Goal: Information Seeking & Learning: Learn about a topic

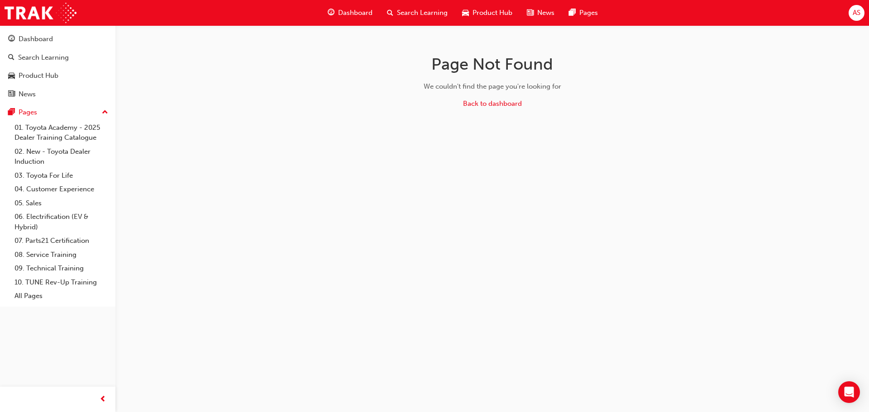
click at [343, 5] on div "Dashboard" at bounding box center [349, 13] width 59 height 19
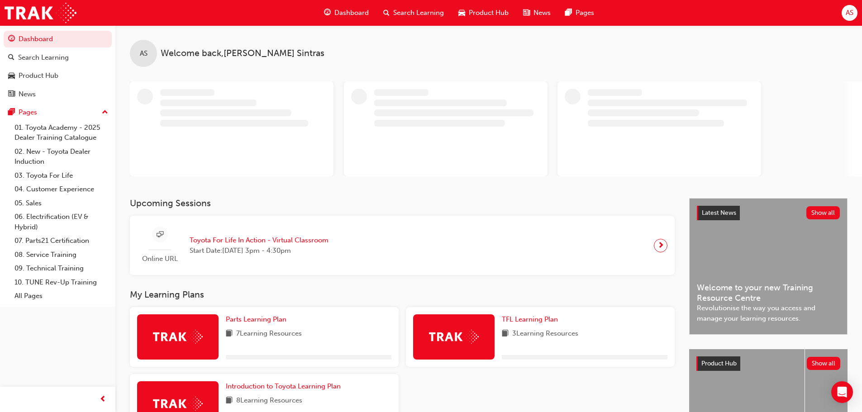
click at [338, 191] on div "AS Welcome back , [PERSON_NAME]" at bounding box center [488, 111] width 746 height 173
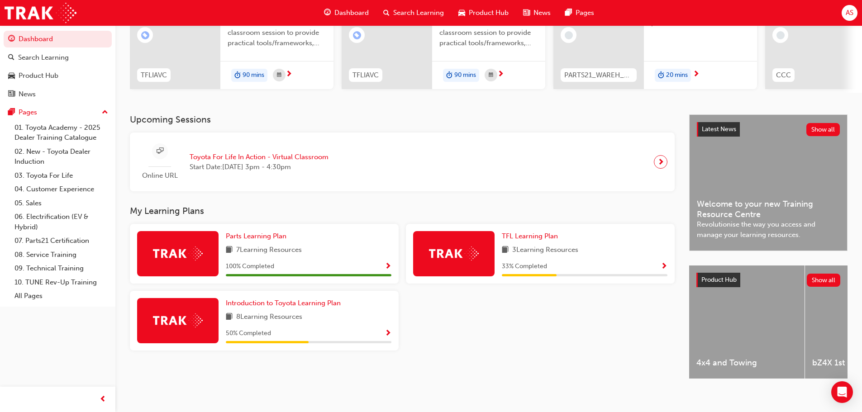
scroll to position [128, 0]
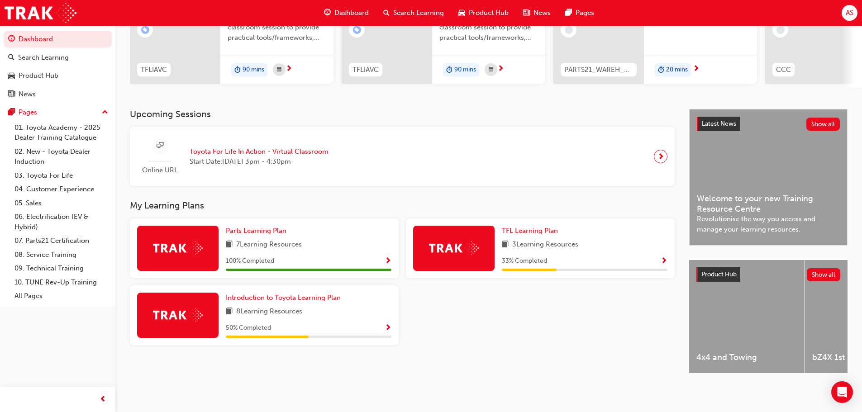
click at [388, 324] on span "Show Progress" at bounding box center [388, 328] width 7 height 8
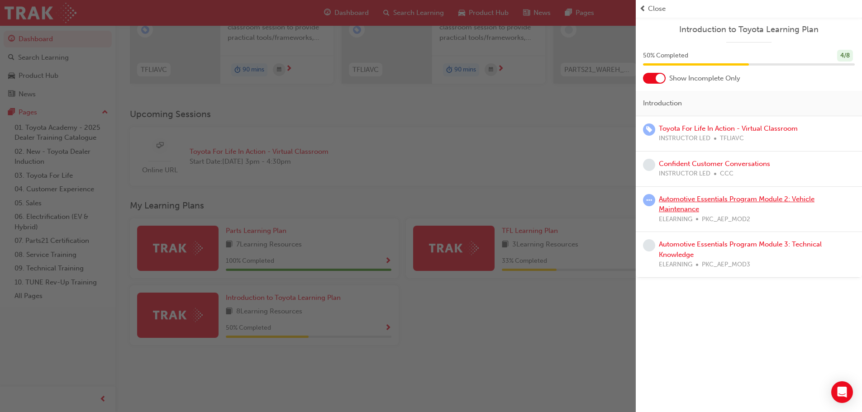
click at [733, 200] on link "Automotive Essentials Program Module 2: Vehicle Maintenance" at bounding box center [737, 204] width 156 height 19
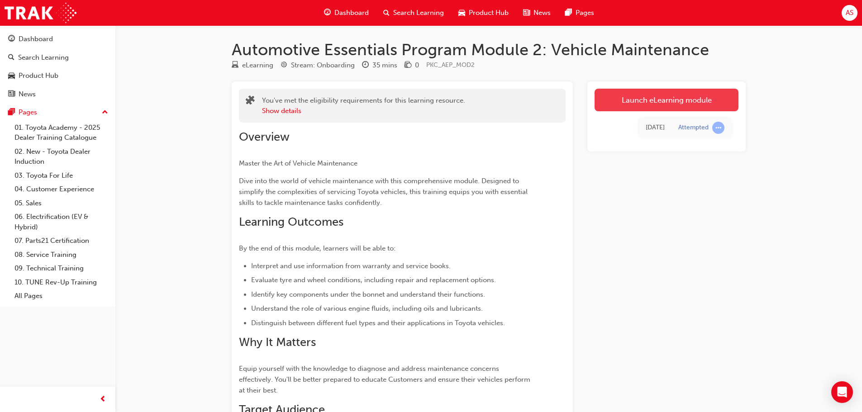
click at [665, 97] on link "Launch eLearning module" at bounding box center [666, 100] width 144 height 23
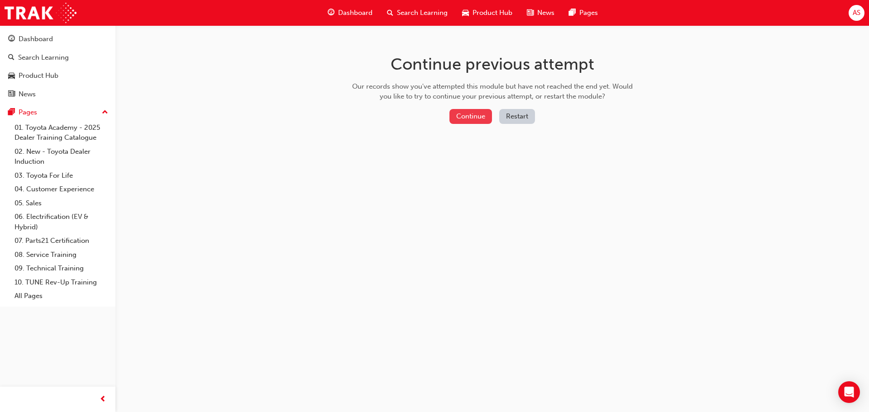
click at [465, 113] on button "Continue" at bounding box center [470, 116] width 43 height 15
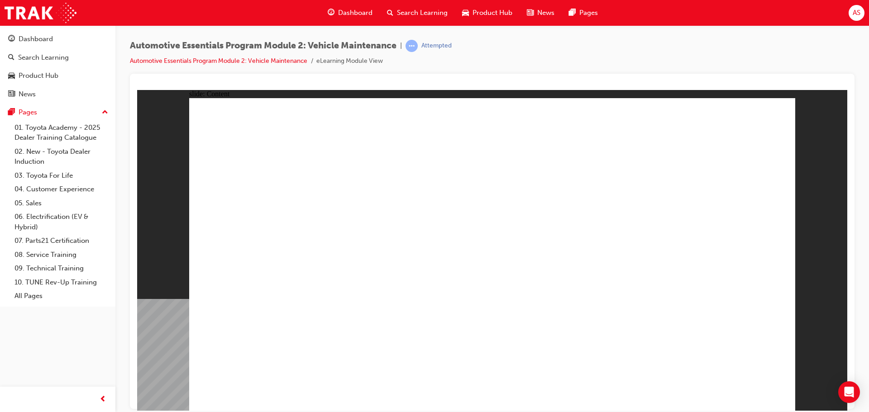
radio input "true"
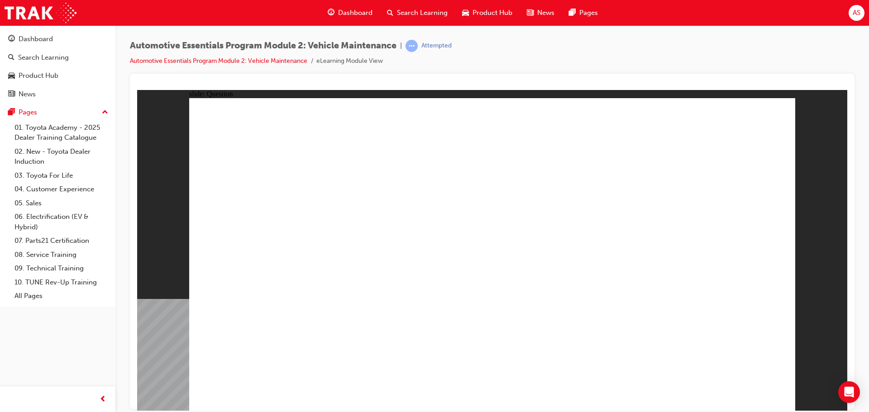
radio input "true"
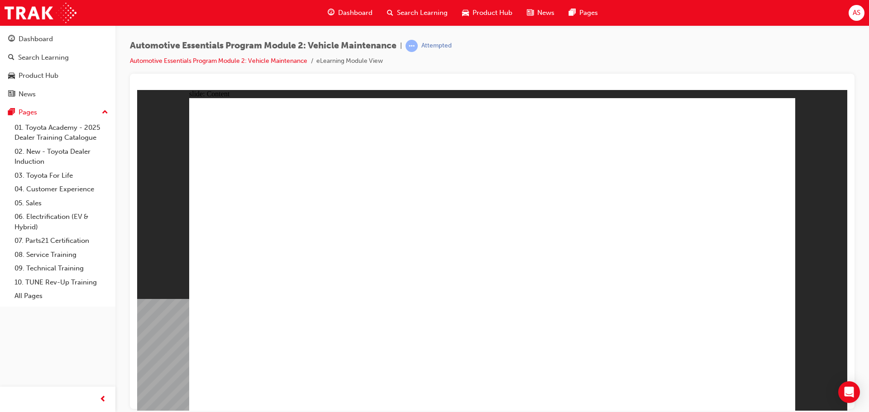
drag, startPoint x: 755, startPoint y: 119, endPoint x: 770, endPoint y: 115, distance: 15.6
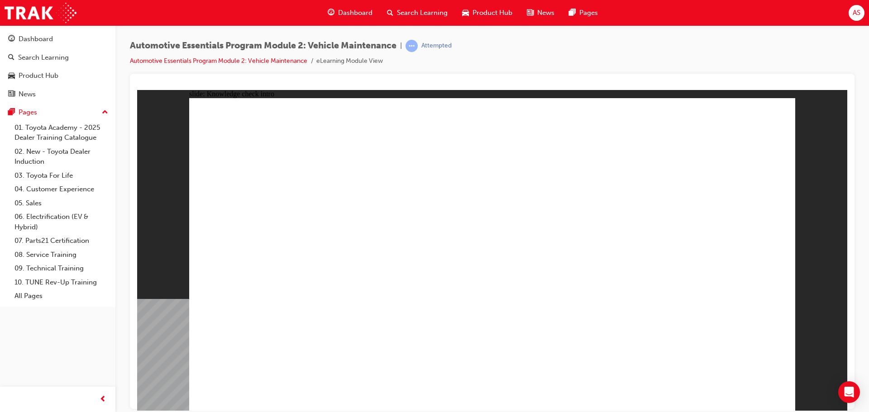
radio input "true"
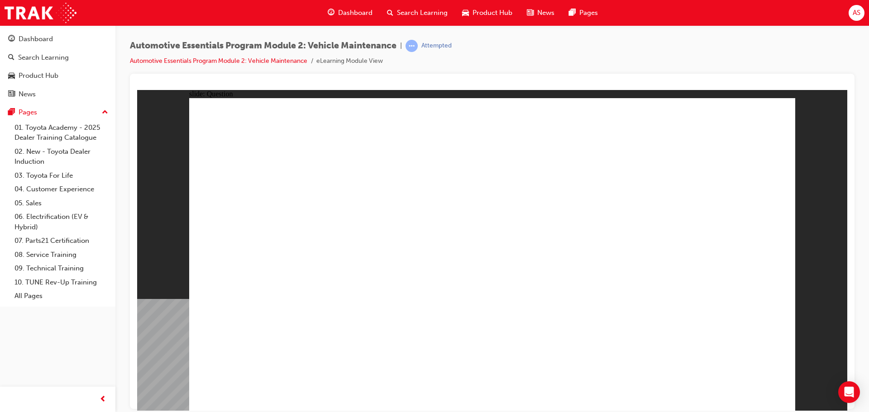
radio input "true"
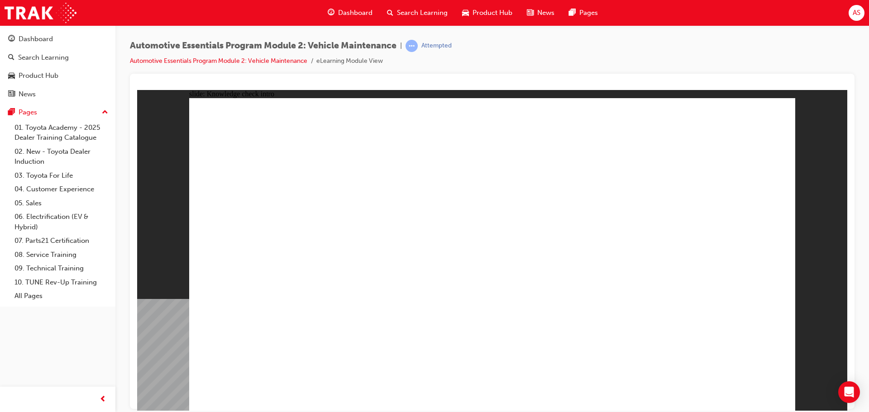
radio input "true"
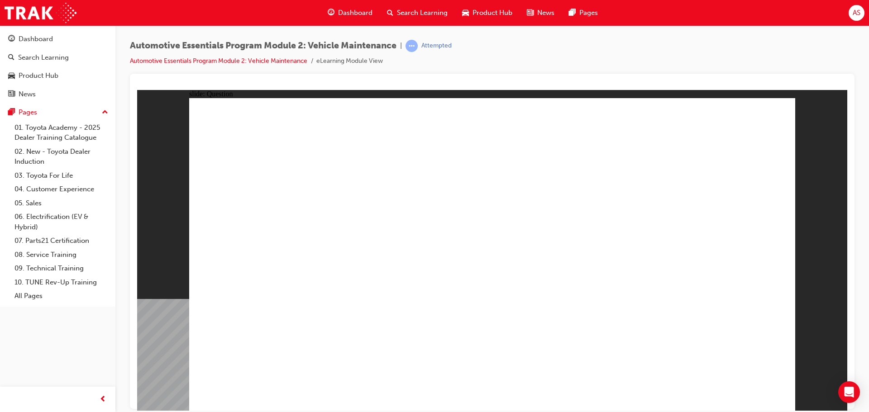
radio input "true"
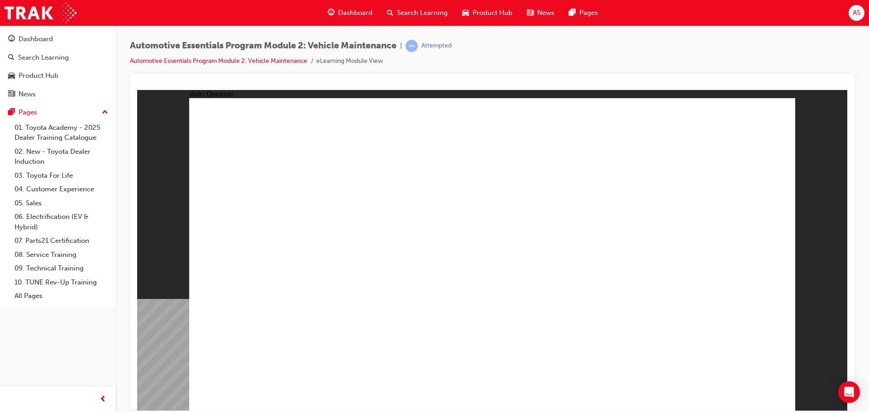
radio input "true"
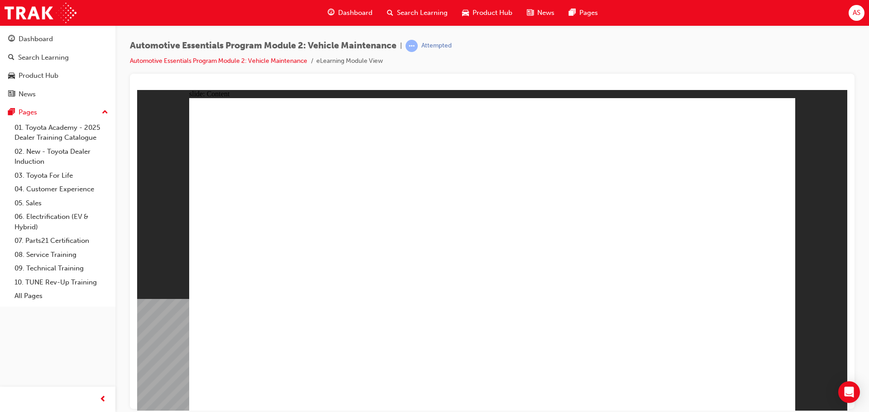
radio input "true"
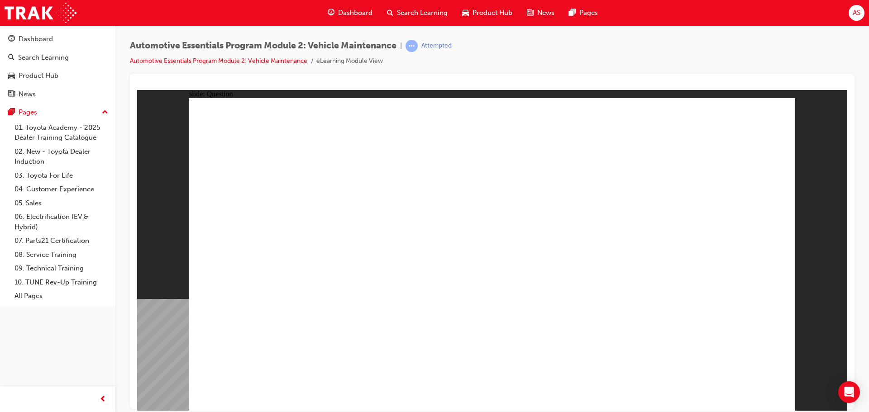
radio input "true"
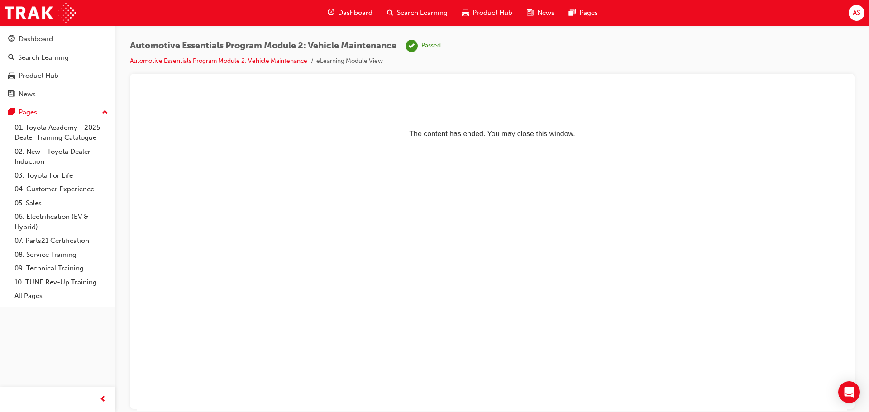
click at [356, 16] on span "Dashboard" at bounding box center [355, 13] width 34 height 10
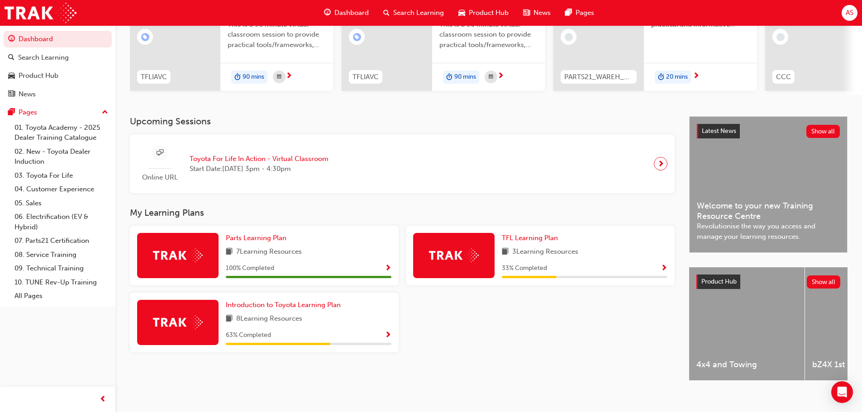
scroll to position [128, 0]
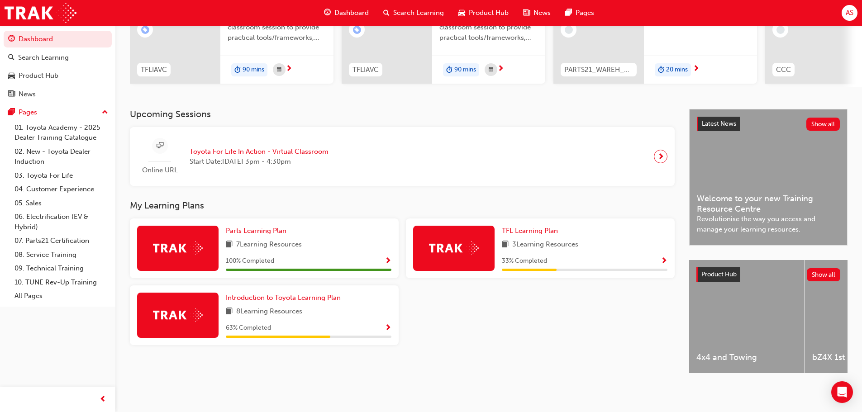
click at [679, 221] on div "My Learning Plans Parts Learning Plan 7 Learning Resources 100 % Completed TFL …" at bounding box center [409, 276] width 559 height 152
click at [518, 307] on div at bounding box center [540, 318] width 276 height 67
click at [385, 324] on span "Show Progress" at bounding box center [388, 328] width 7 height 8
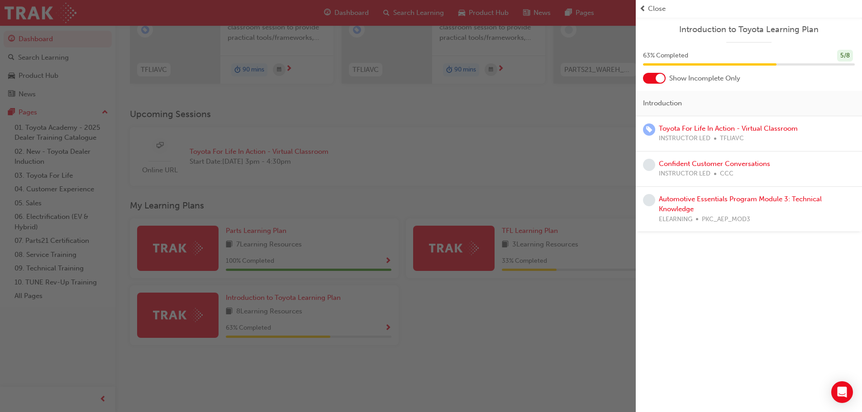
click at [621, 287] on div "button" at bounding box center [318, 206] width 636 height 412
